Goal: Information Seeking & Learning: Learn about a topic

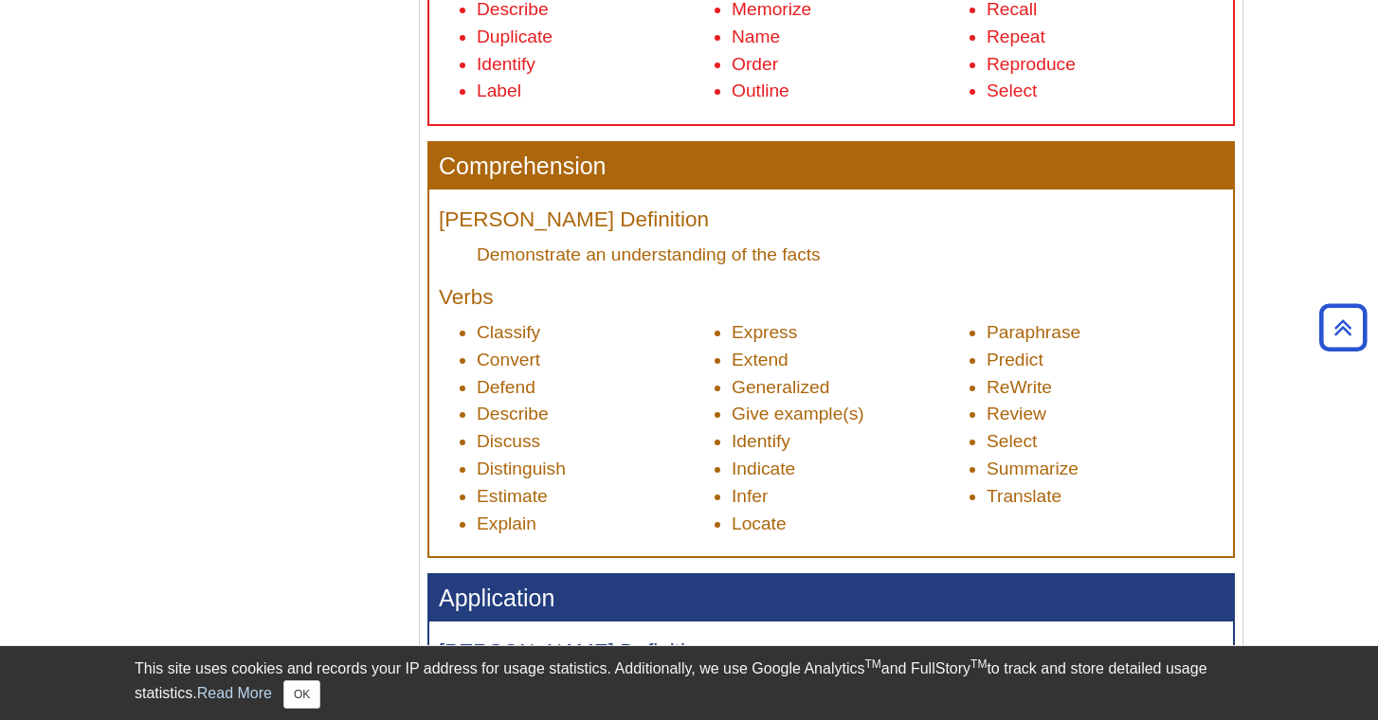
scroll to position [979, 0]
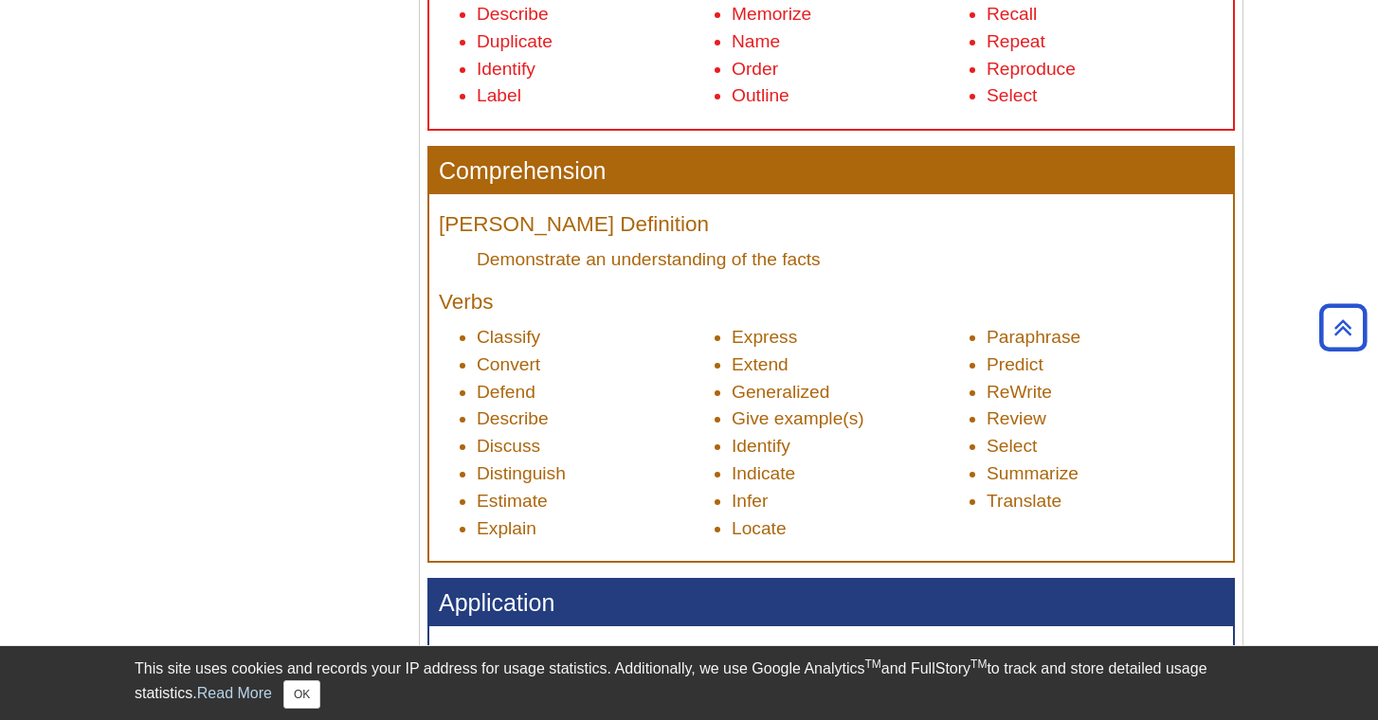
click at [792, 379] on li "Generalized" at bounding box center [850, 392] width 237 height 27
click at [868, 385] on li "Generalized" at bounding box center [850, 392] width 237 height 27
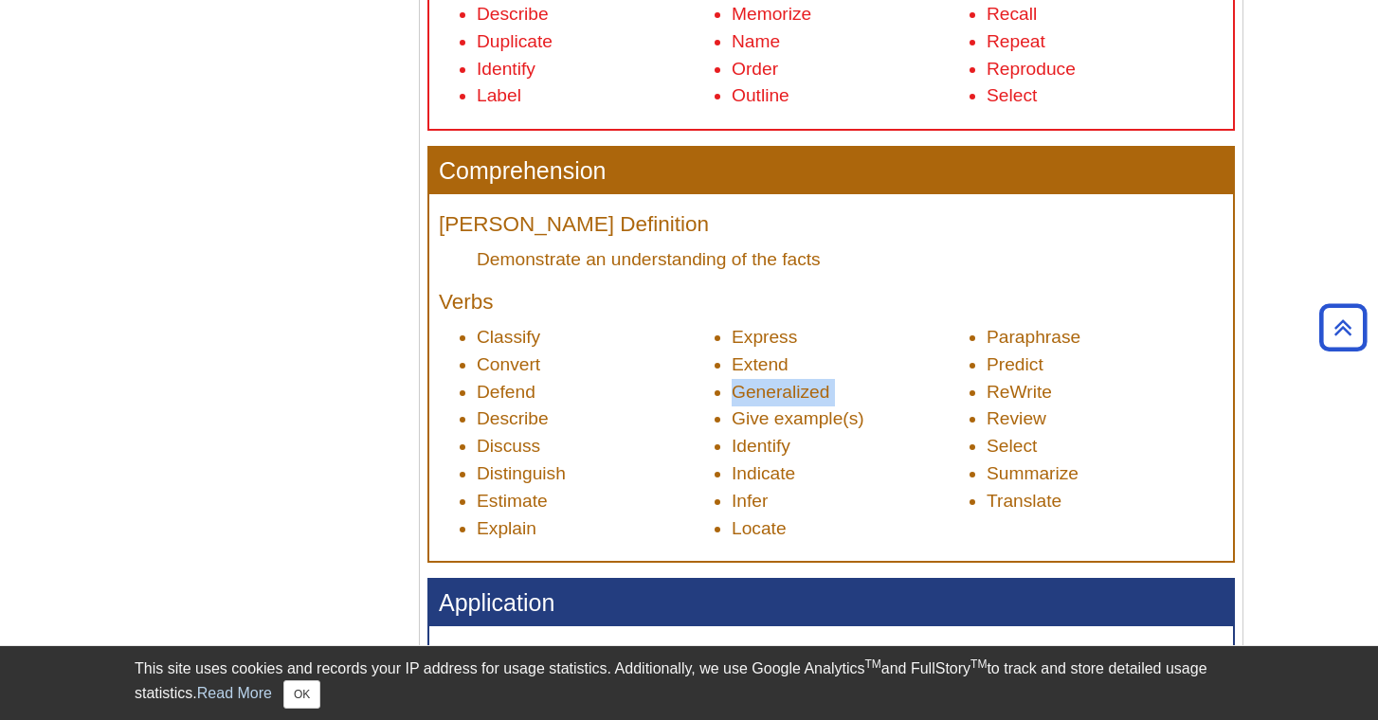
click at [868, 385] on li "Generalized" at bounding box center [850, 392] width 237 height 27
click at [987, 352] on li "Predict" at bounding box center [1105, 365] width 237 height 27
click at [994, 407] on li "Review" at bounding box center [1105, 419] width 237 height 27
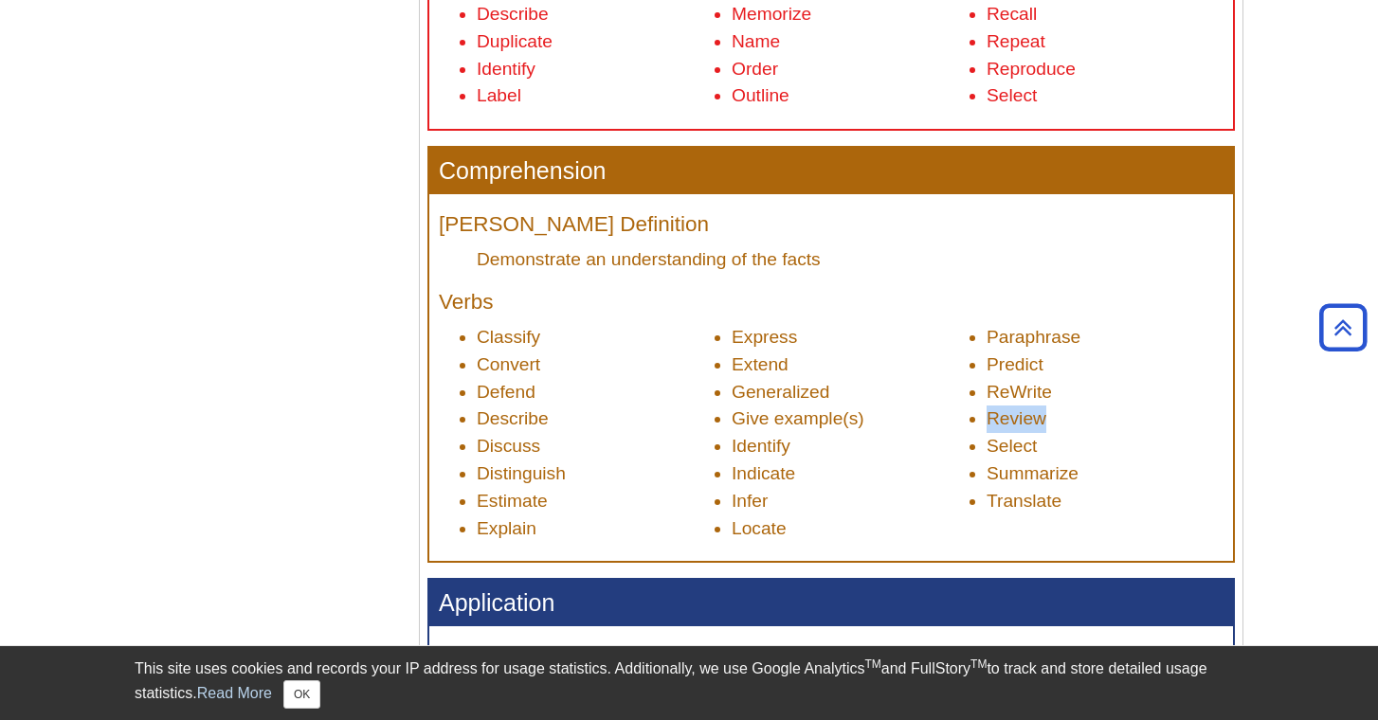
click at [994, 407] on li "Review" at bounding box center [1105, 419] width 237 height 27
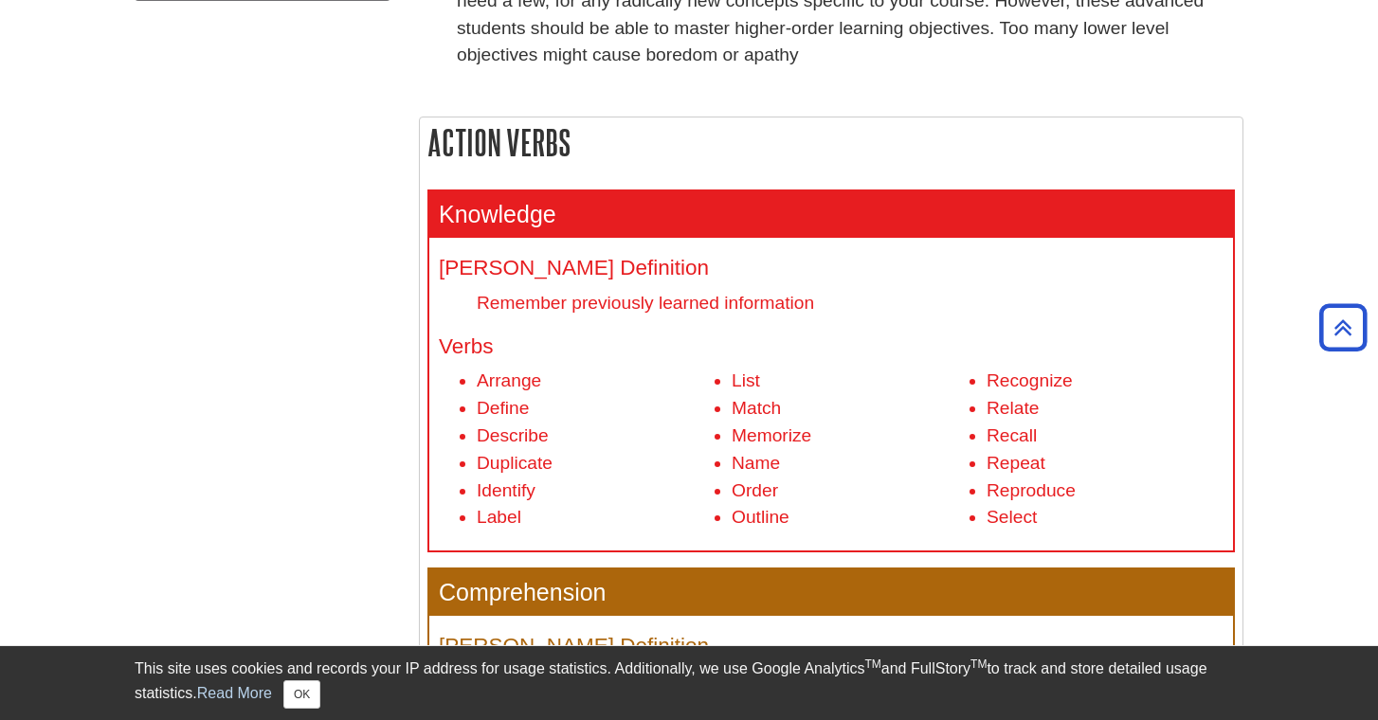
scroll to position [558, 0]
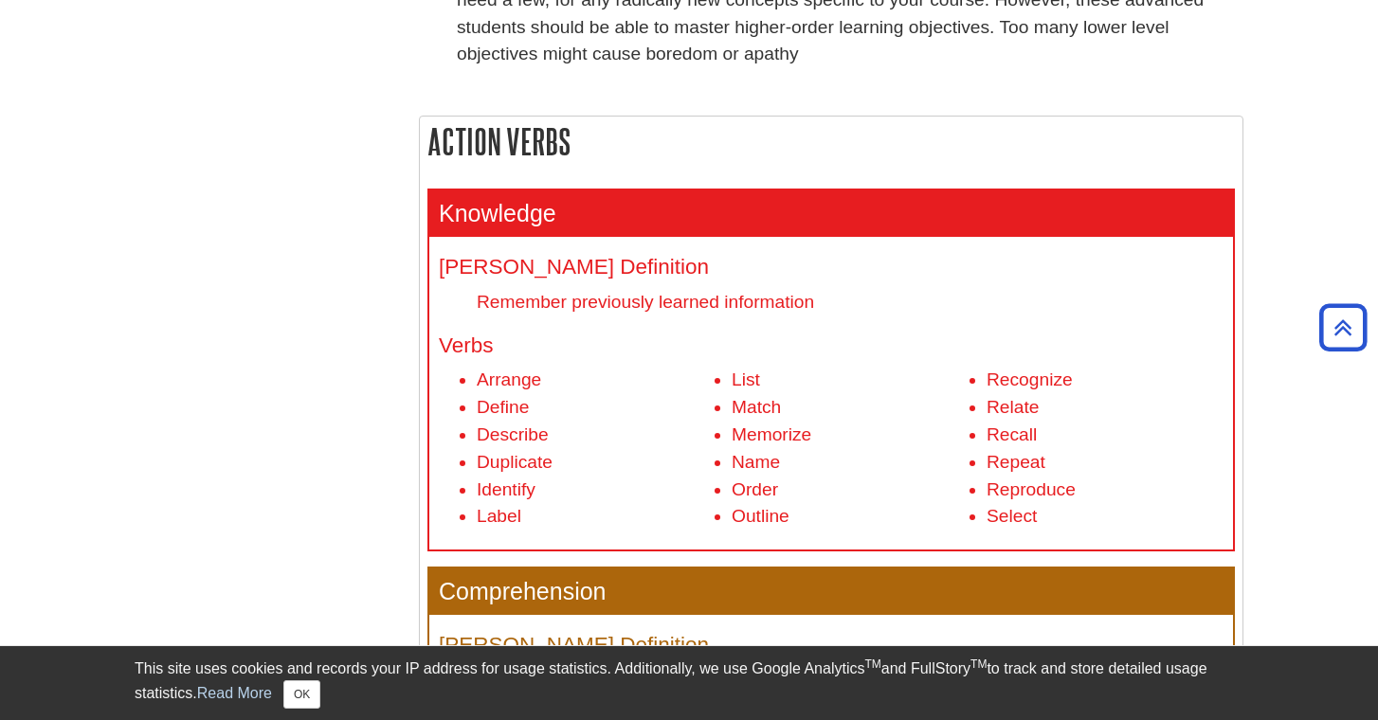
click at [842, 355] on div "[PERSON_NAME] Definition Remember previously learned information Verbs Arrange …" at bounding box center [831, 393] width 804 height 313
click at [843, 355] on div "[PERSON_NAME] Definition Remember previously learned information Verbs Arrange …" at bounding box center [831, 393] width 804 height 313
click at [796, 422] on li "Memorize" at bounding box center [850, 435] width 237 height 27
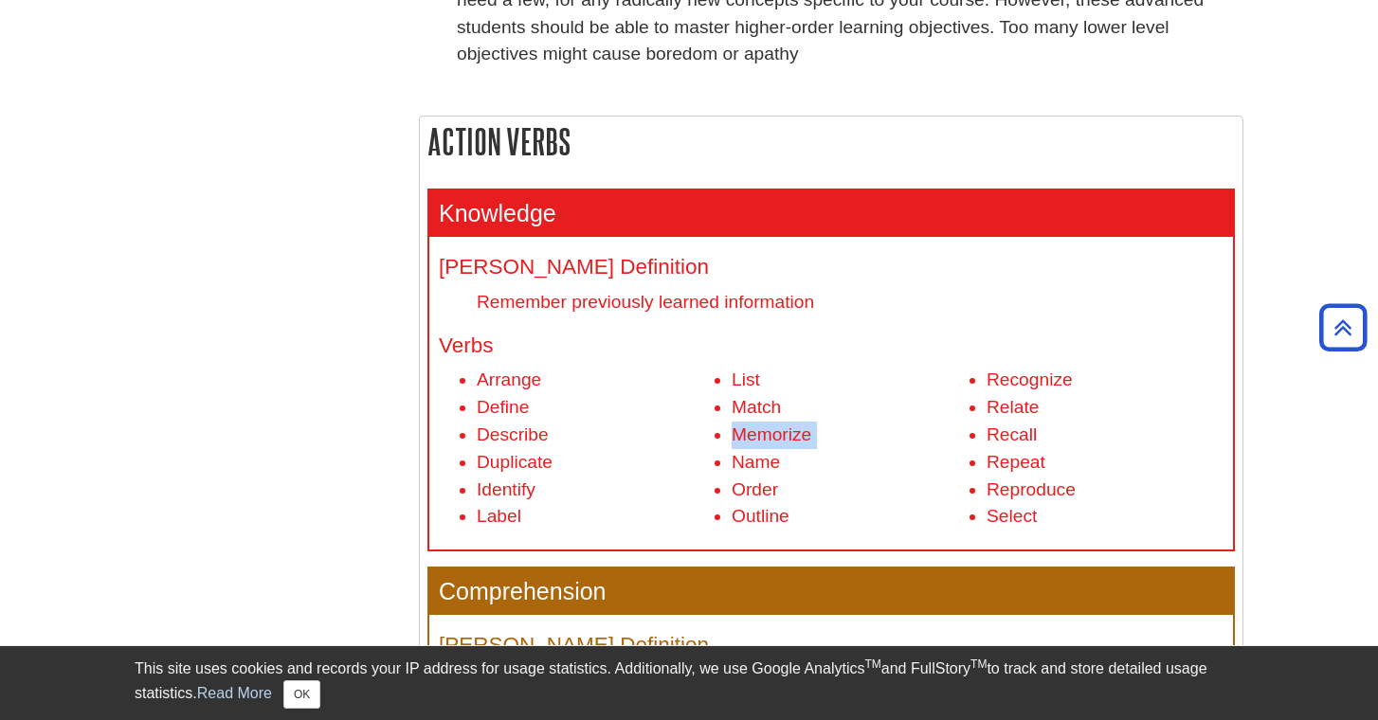
click at [796, 422] on li "Memorize" at bounding box center [850, 435] width 237 height 27
click at [851, 398] on li "Match" at bounding box center [850, 407] width 237 height 27
click at [862, 449] on li "Name" at bounding box center [850, 462] width 237 height 27
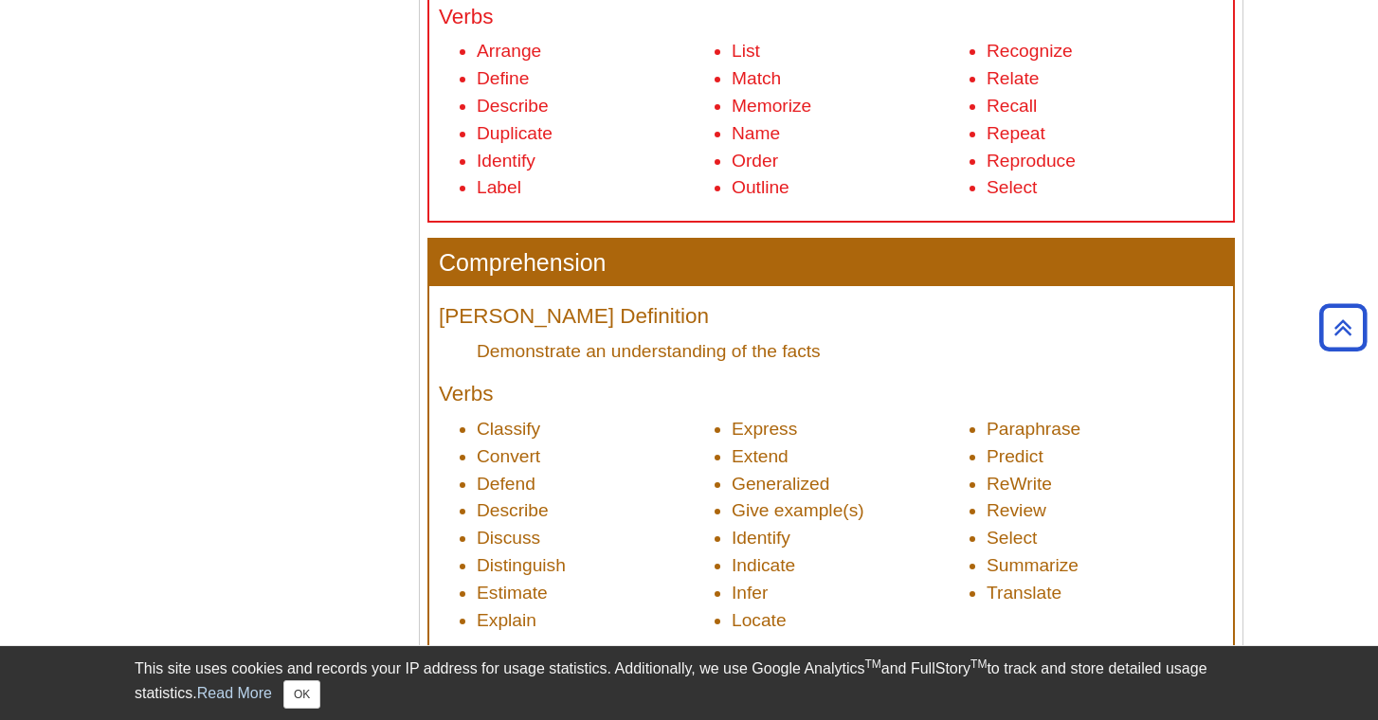
scroll to position [968, 0]
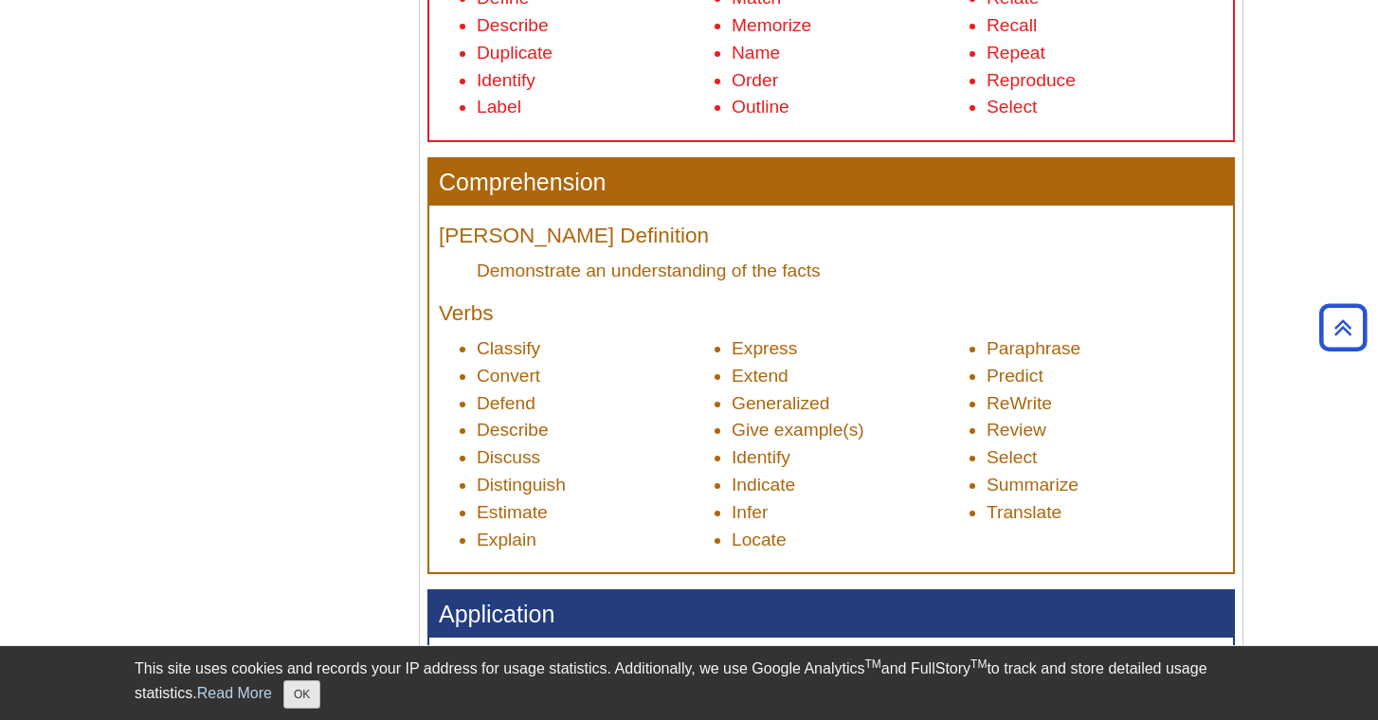
click at [302, 703] on button "OK" at bounding box center [301, 694] width 37 height 28
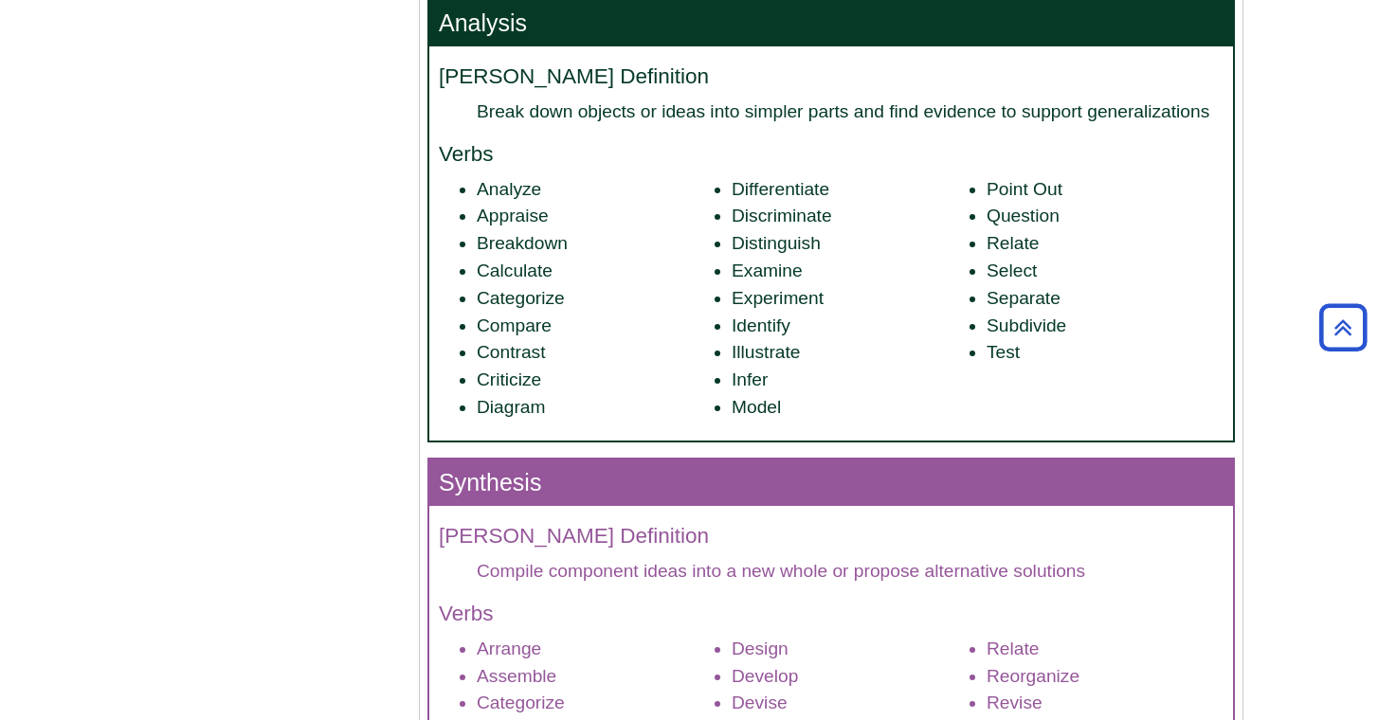
scroll to position [1986, 0]
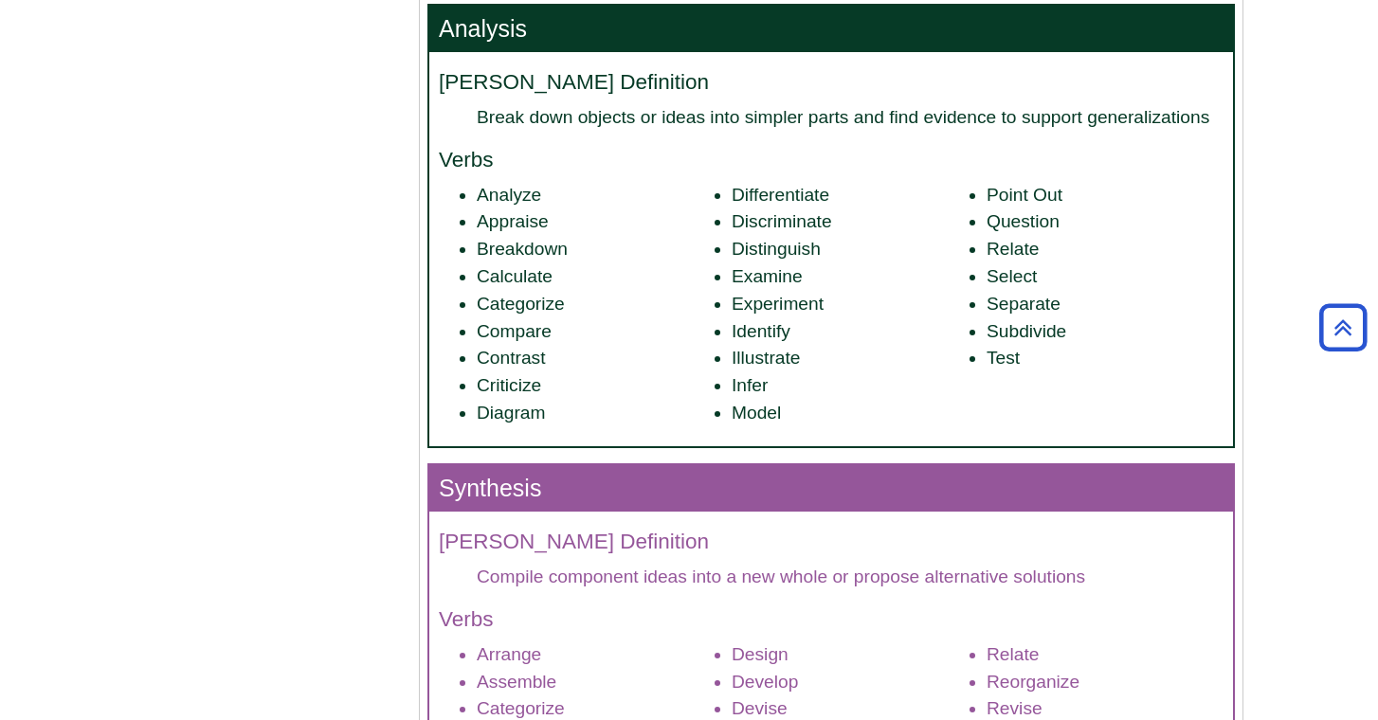
click at [708, 326] on li "Compare" at bounding box center [595, 331] width 237 height 27
click at [737, 345] on li "Illustrate" at bounding box center [850, 358] width 237 height 27
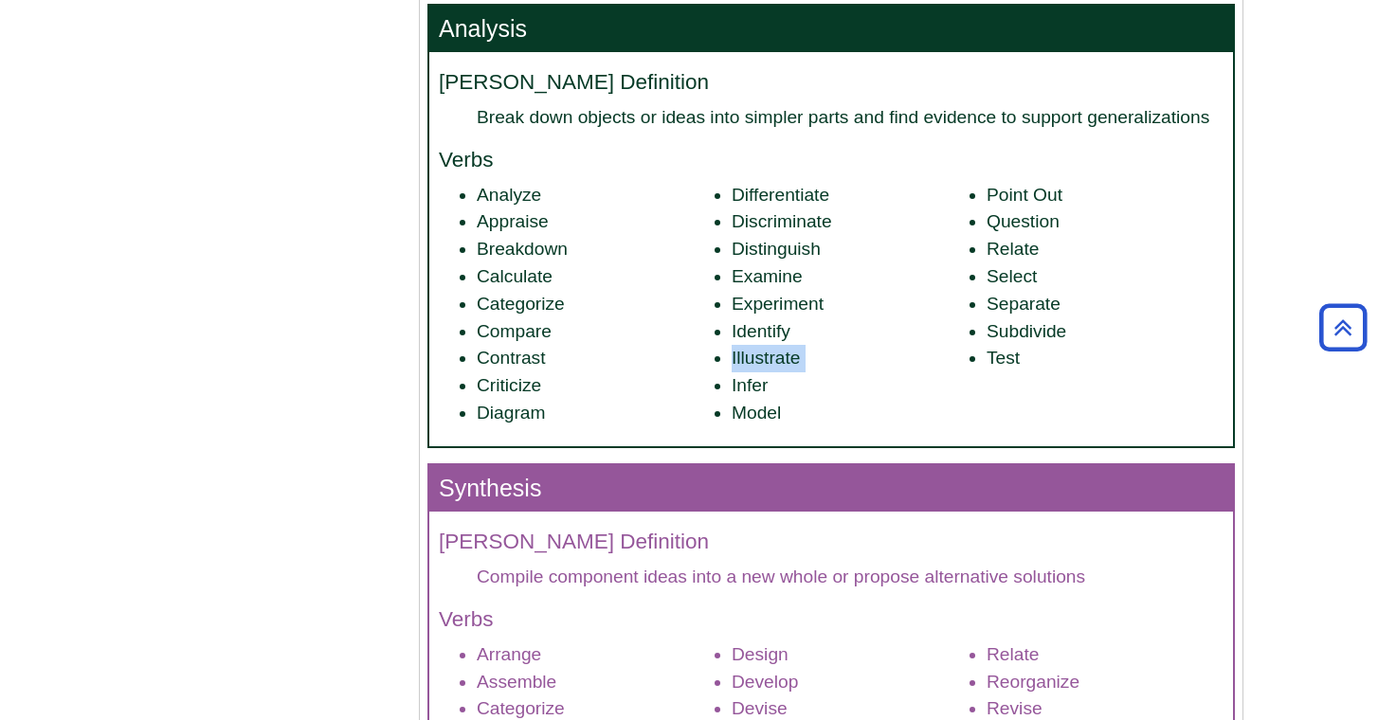
click at [737, 345] on li "Illustrate" at bounding box center [850, 358] width 237 height 27
click at [1013, 391] on ul "Analyze Appraise Breakdown Calculate Categorize Compare Contrast Criticize Diag…" at bounding box center [831, 304] width 785 height 245
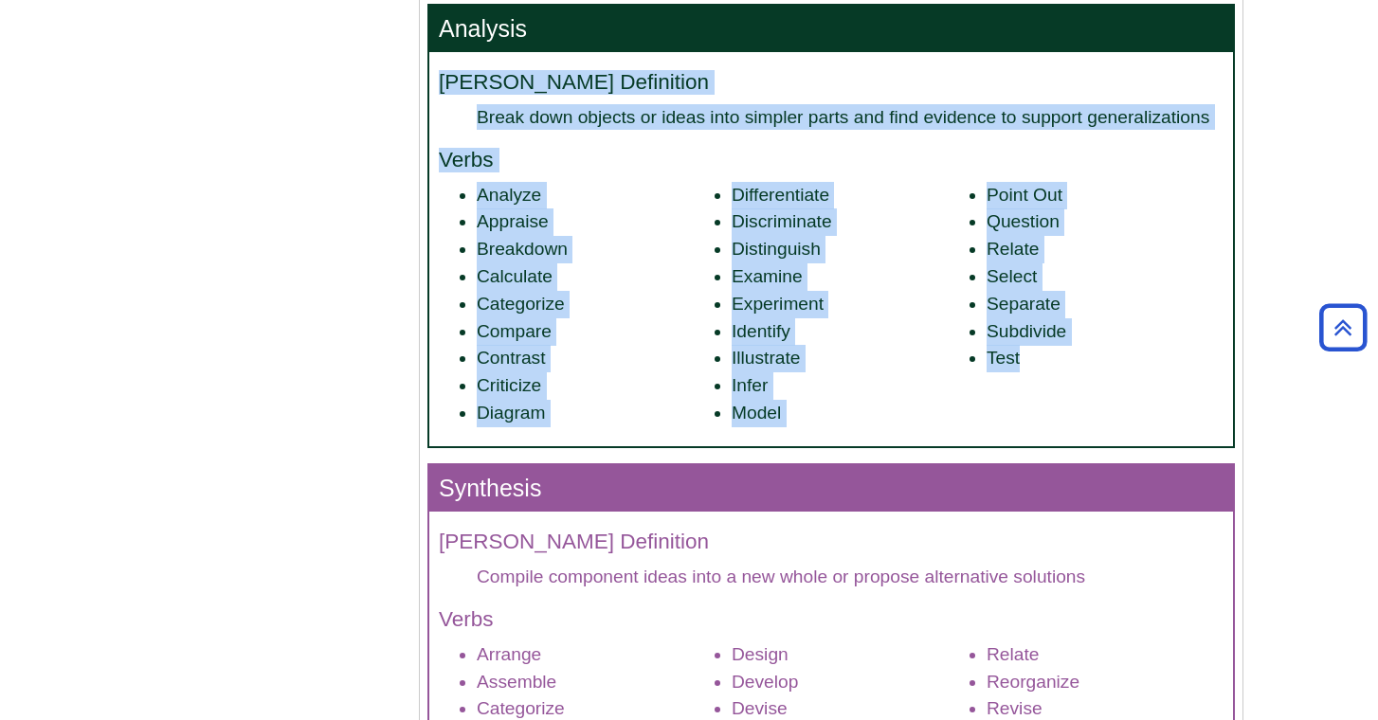
drag, startPoint x: 1071, startPoint y: 431, endPoint x: 439, endPoint y: 70, distance: 727.9
click at [439, 70] on div "[PERSON_NAME] Definition Break down objects or ideas into simpler parts and fin…" at bounding box center [831, 249] width 804 height 394
click at [439, 71] on h4 "[PERSON_NAME] Definition" at bounding box center [831, 83] width 785 height 24
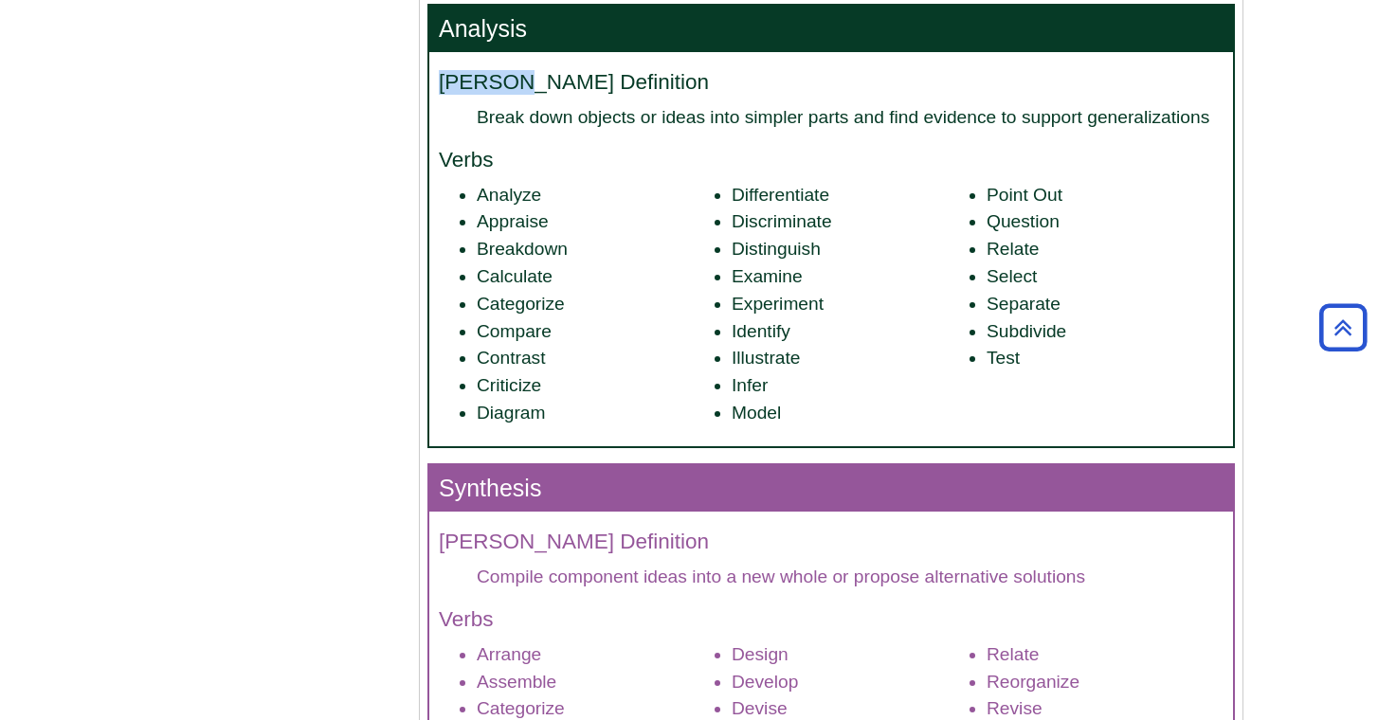
click at [439, 71] on h4 "[PERSON_NAME] Definition" at bounding box center [831, 83] width 785 height 24
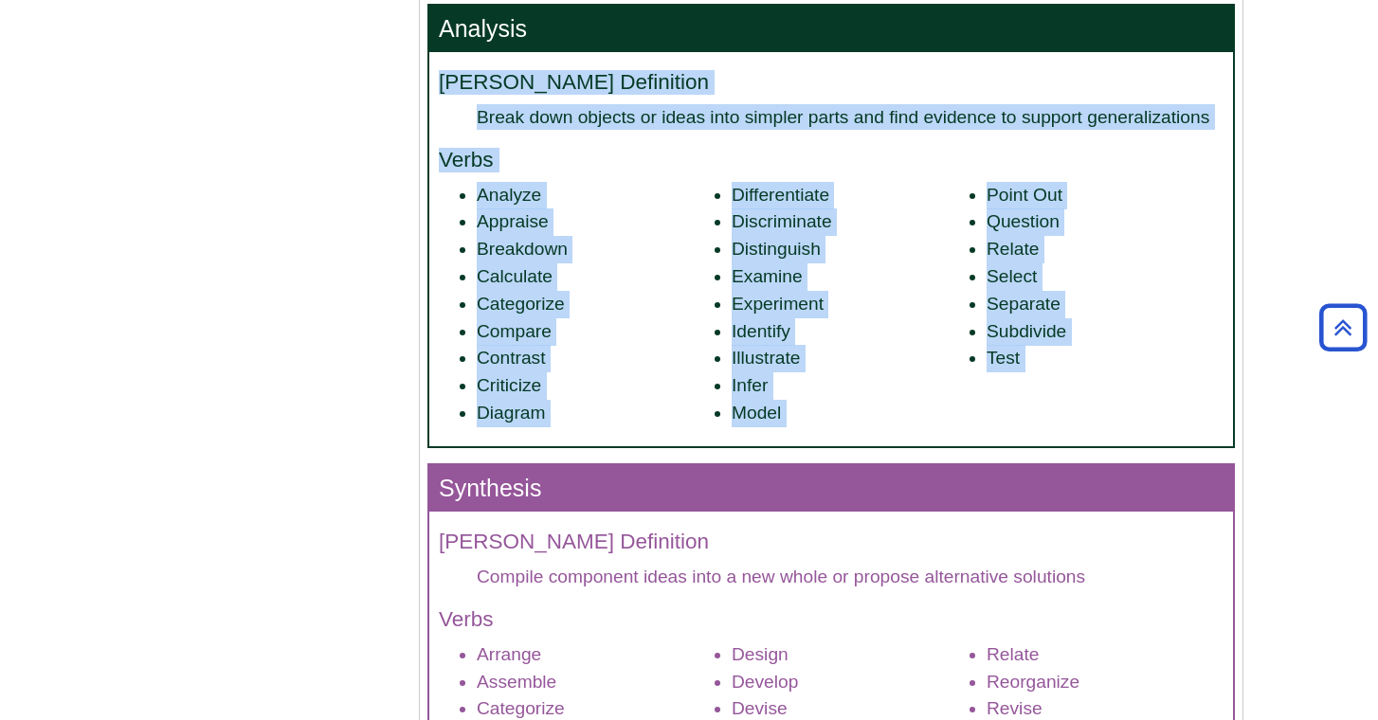
drag, startPoint x: 439, startPoint y: 70, endPoint x: 1038, endPoint y: 386, distance: 677.0
click at [1038, 386] on div "[PERSON_NAME] Definition Break down objects or ideas into simpler parts and fin…" at bounding box center [831, 249] width 804 height 394
click at [1038, 386] on ul "Analyze Appraise Breakdown Calculate Categorize Compare Contrast Criticize Diag…" at bounding box center [831, 304] width 785 height 245
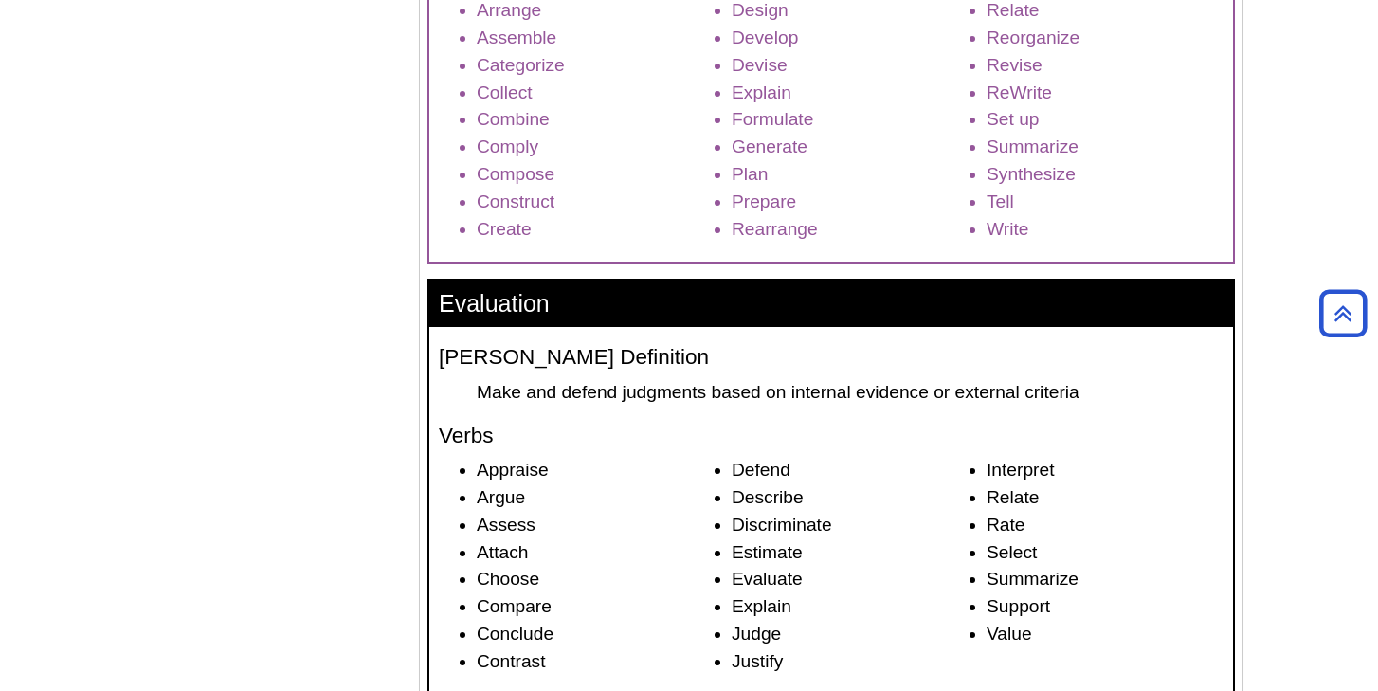
scroll to position [474, 0]
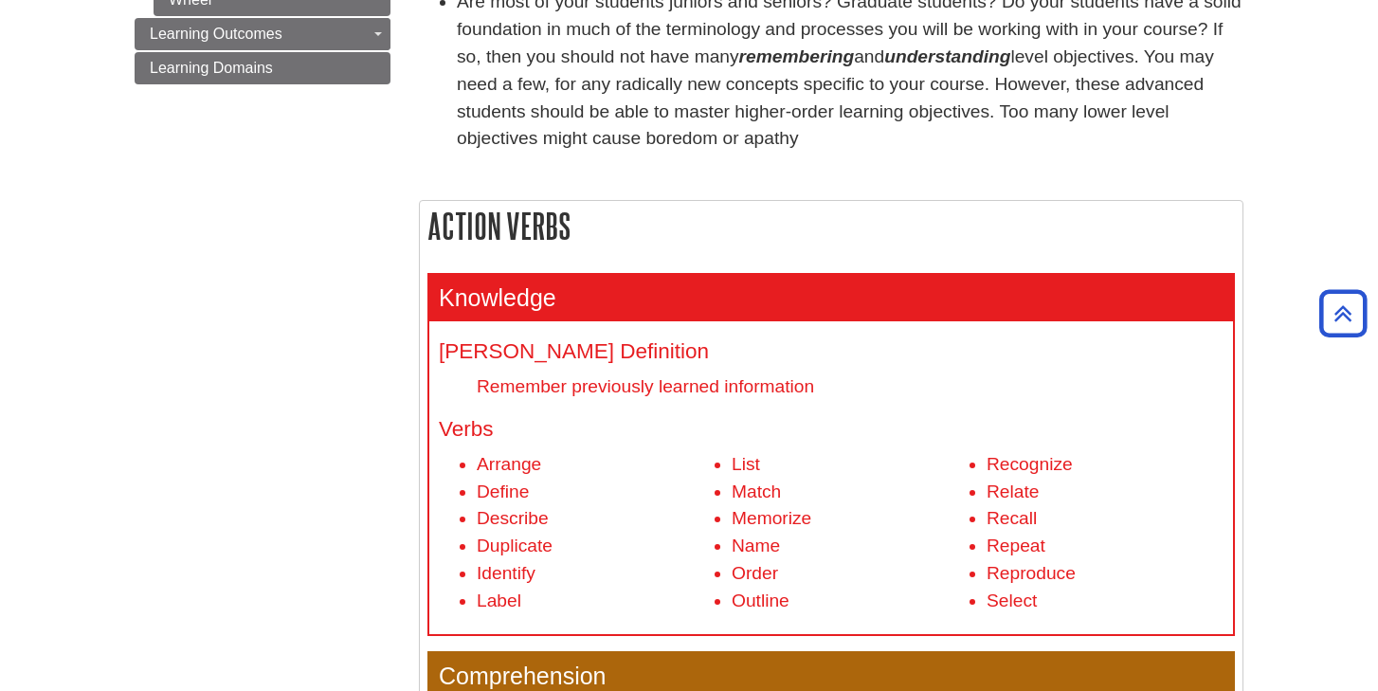
click at [824, 588] on li "Outline" at bounding box center [850, 601] width 237 height 27
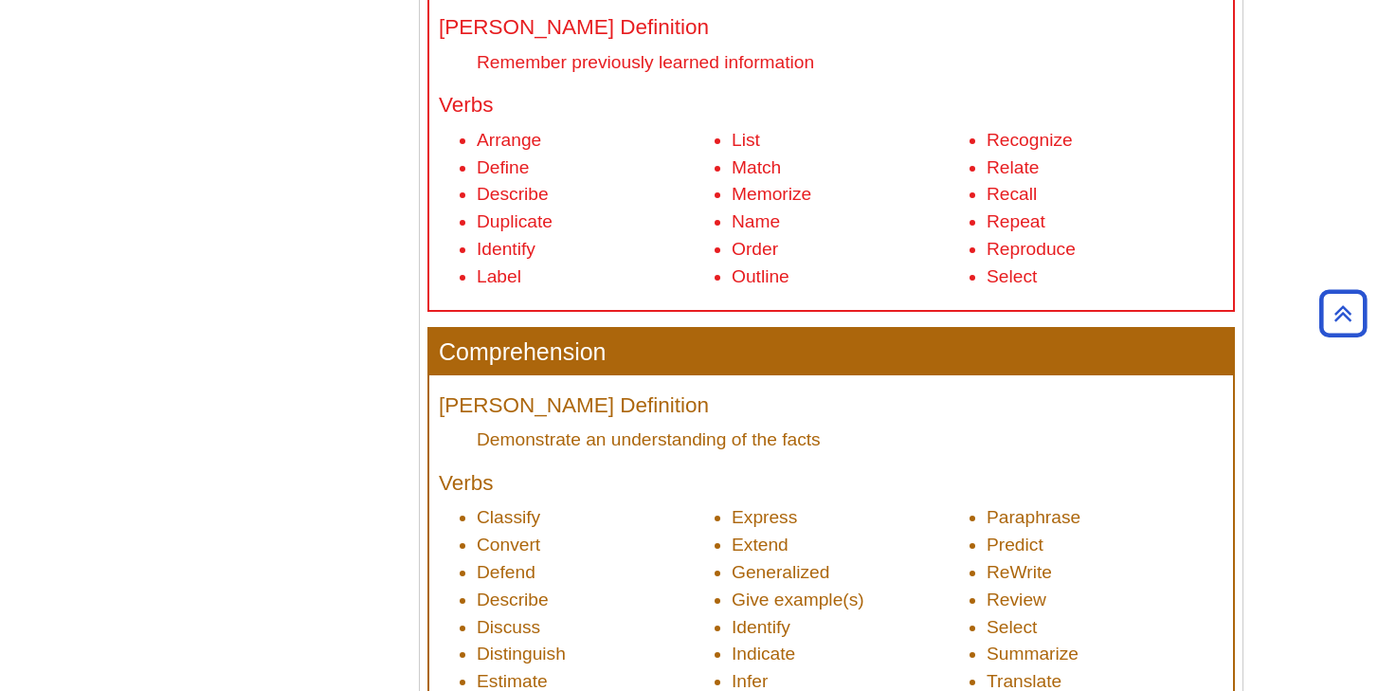
scroll to position [799, 0]
click at [1173, 101] on h4 "Verbs" at bounding box center [831, 105] width 785 height 24
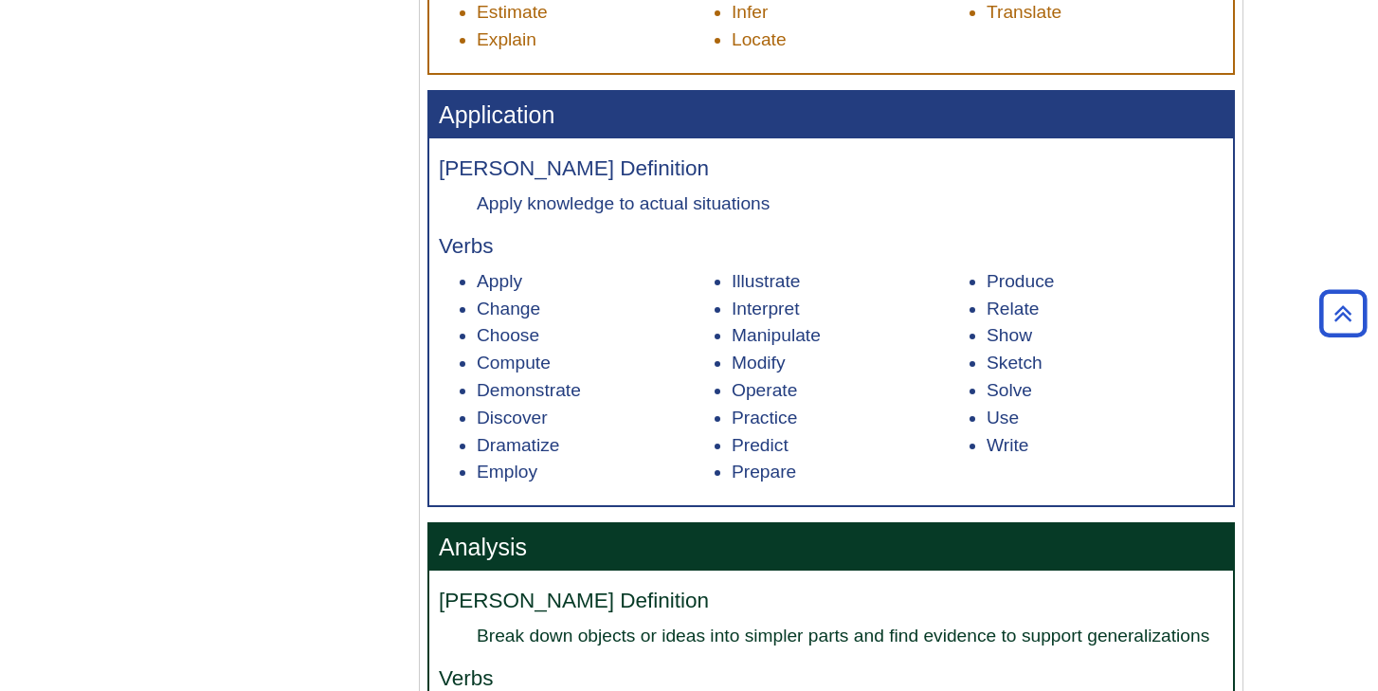
scroll to position [1500, 0]
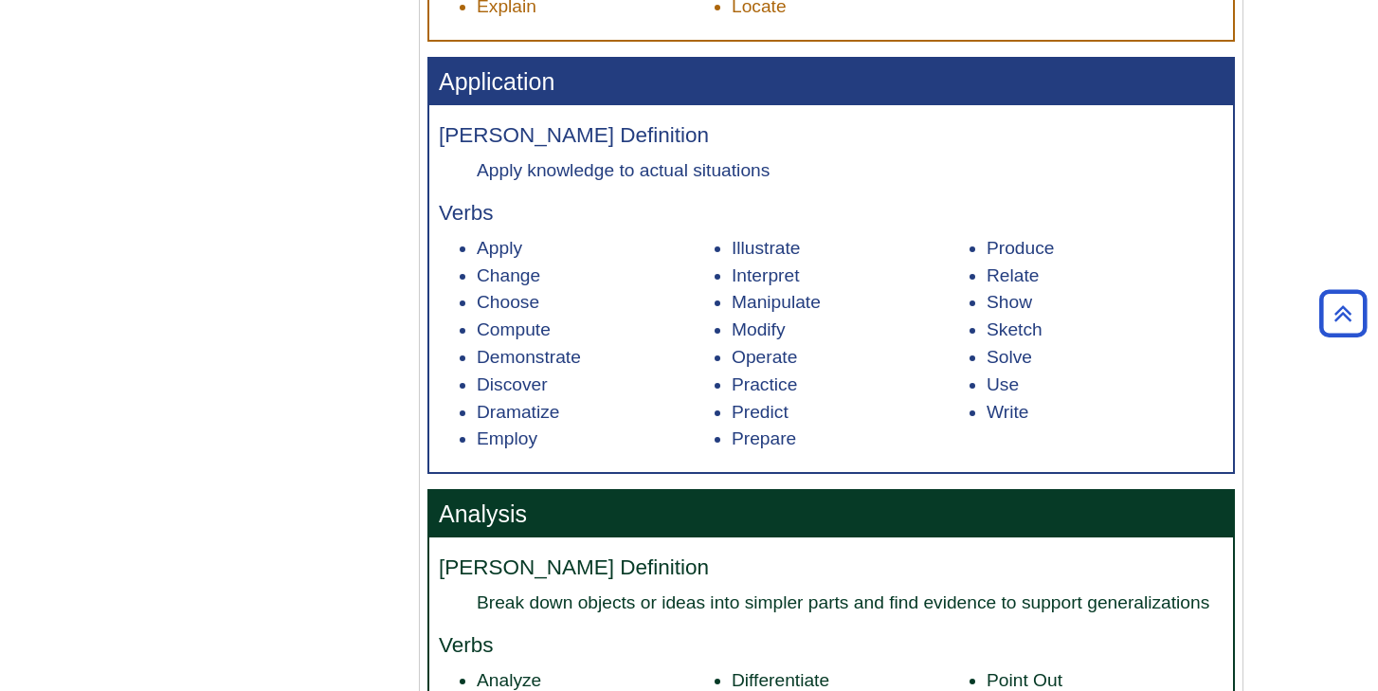
click at [655, 325] on li "Compute" at bounding box center [595, 330] width 237 height 27
click at [670, 384] on li "Discover" at bounding box center [595, 384] width 237 height 27
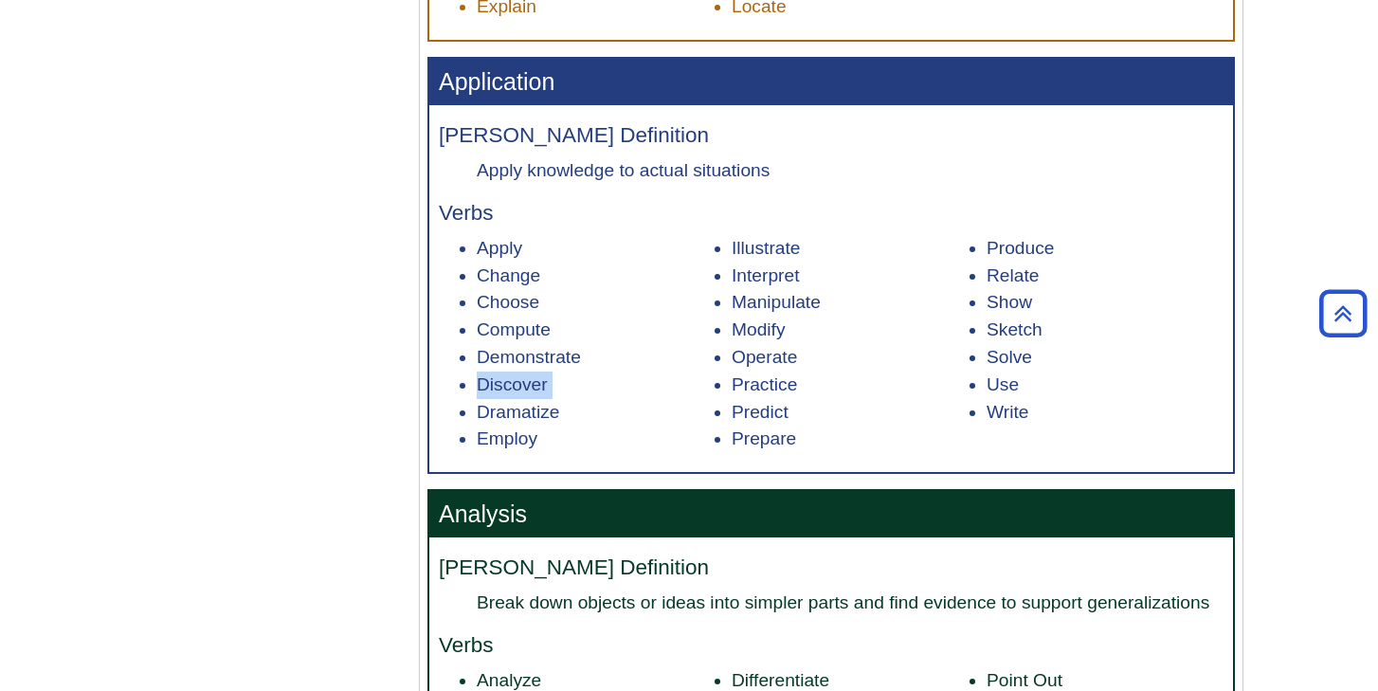
click at [670, 384] on li "Discover" at bounding box center [595, 384] width 237 height 27
click at [685, 414] on li "Dramatize" at bounding box center [595, 412] width 237 height 27
click at [787, 407] on li "Predict" at bounding box center [850, 412] width 237 height 27
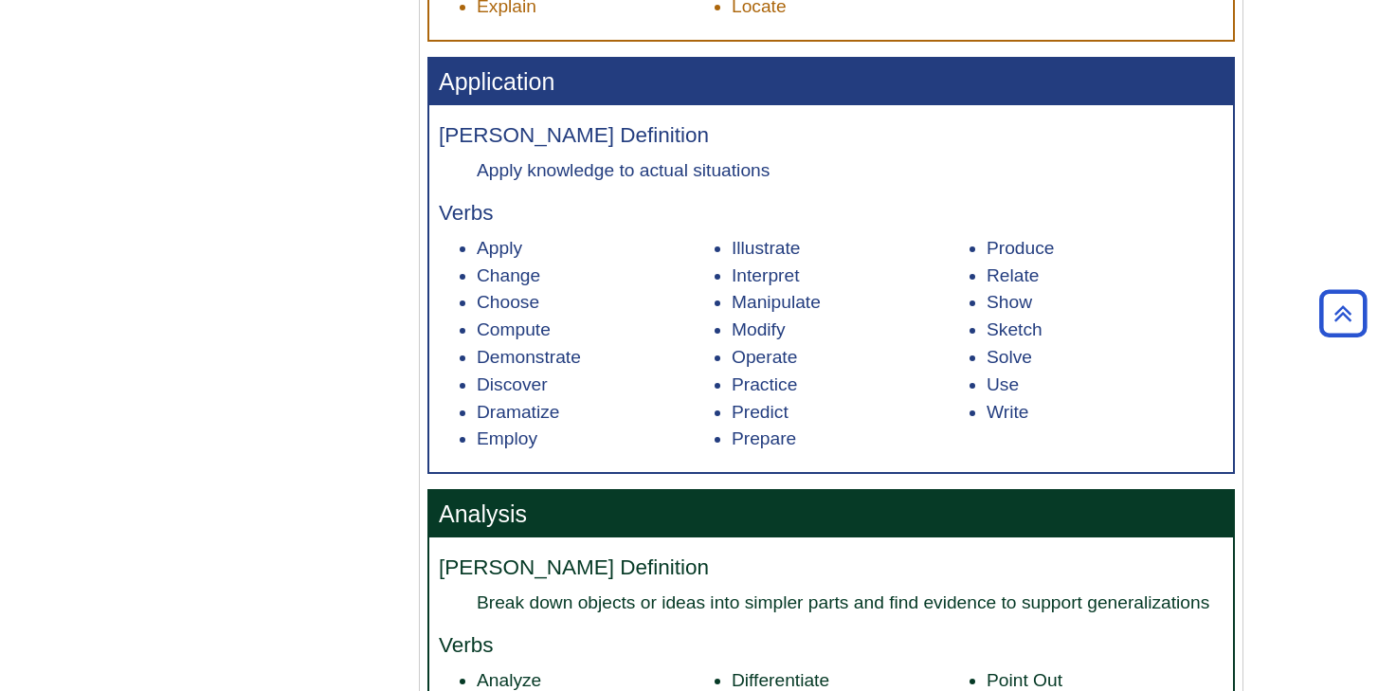
click at [787, 407] on li "Predict" at bounding box center [850, 412] width 237 height 27
click at [883, 387] on li "Practice" at bounding box center [850, 384] width 237 height 27
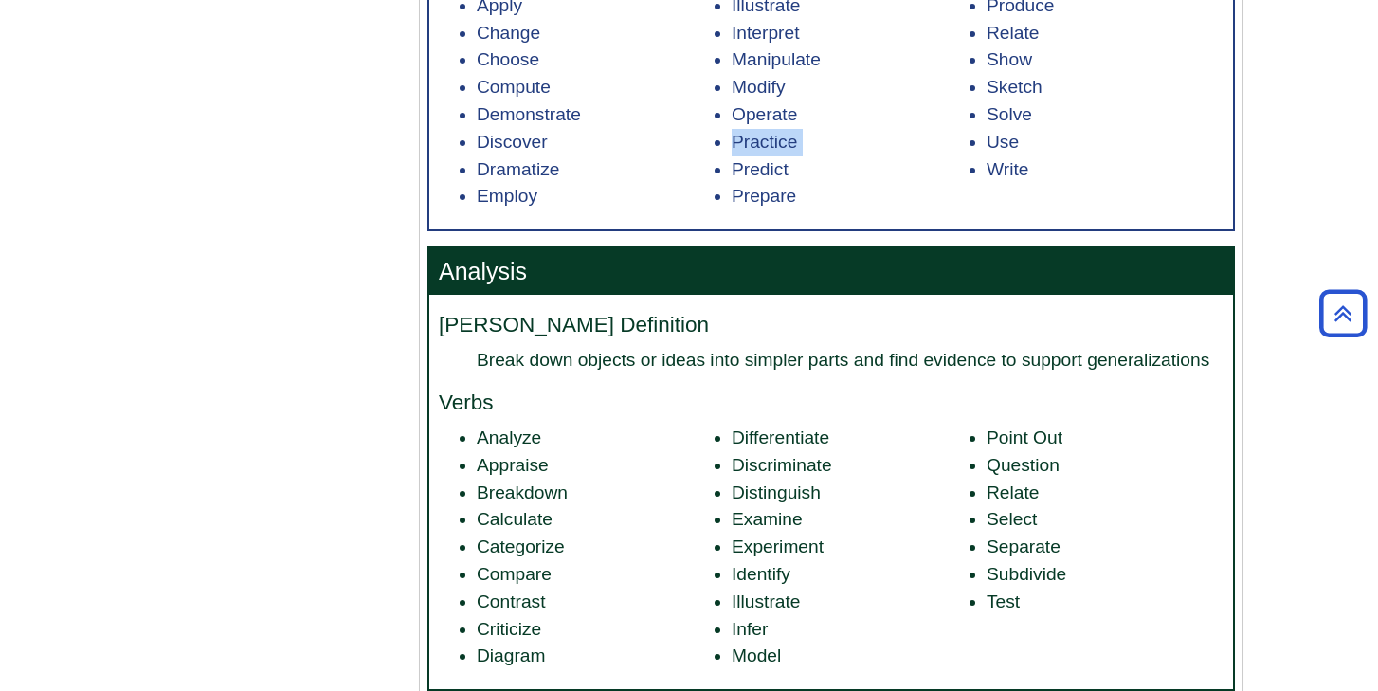
scroll to position [1883, 0]
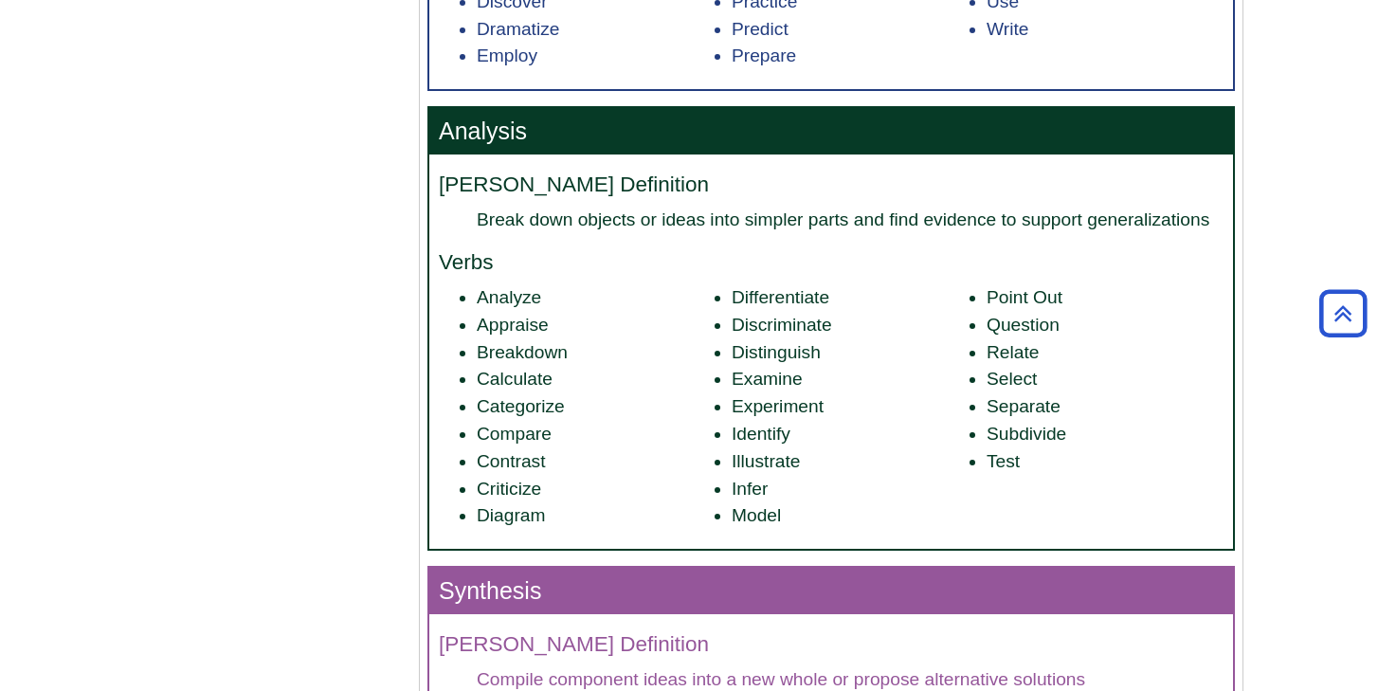
click at [732, 398] on li "Experiment" at bounding box center [850, 406] width 237 height 27
click at [805, 502] on li "Model" at bounding box center [850, 515] width 237 height 27
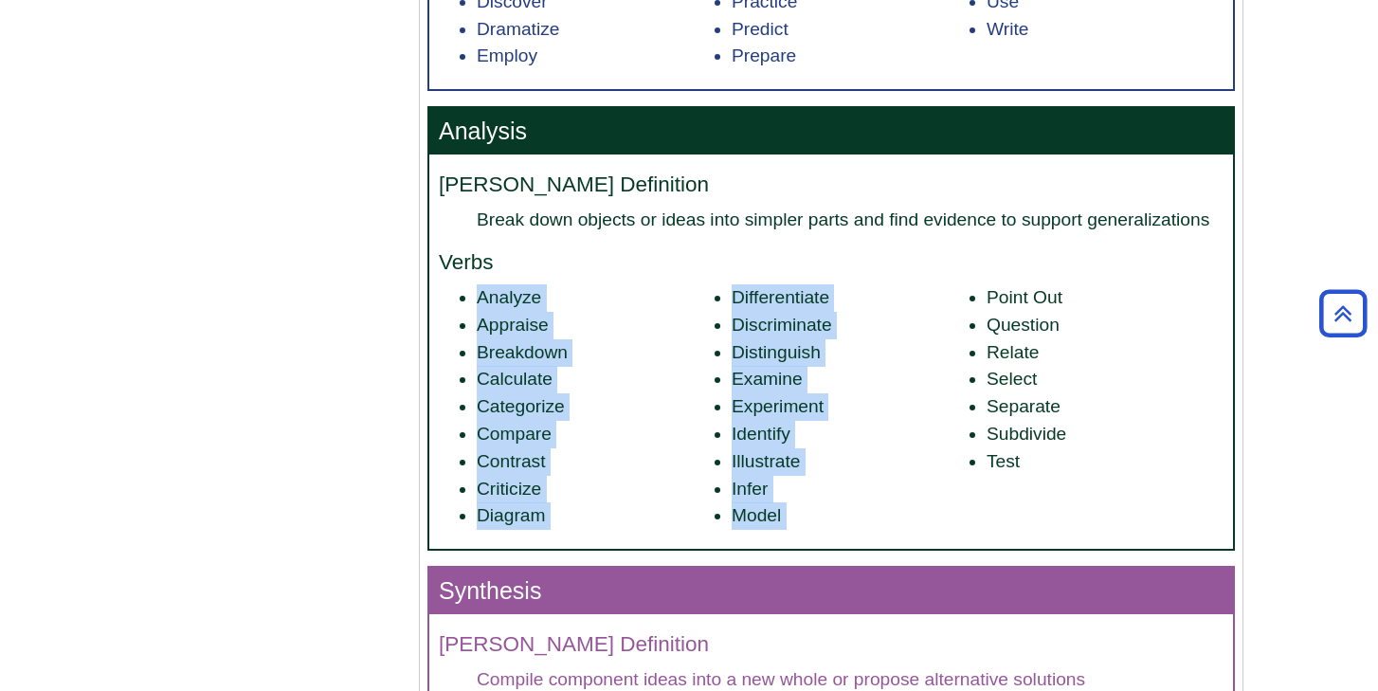
drag, startPoint x: 805, startPoint y: 498, endPoint x: 606, endPoint y: 287, distance: 290.3
click at [606, 287] on ul "Analyze Appraise Breakdown Calculate Categorize Compare Contrast Criticize Diag…" at bounding box center [831, 406] width 785 height 245
click at [628, 312] on li "Appraise" at bounding box center [595, 325] width 237 height 27
